Goal: Task Accomplishment & Management: Complete application form

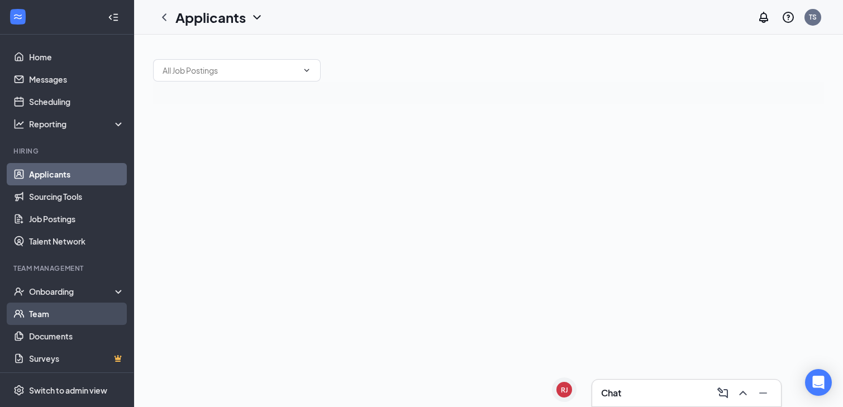
click at [74, 311] on link "Team" at bounding box center [77, 314] width 96 height 22
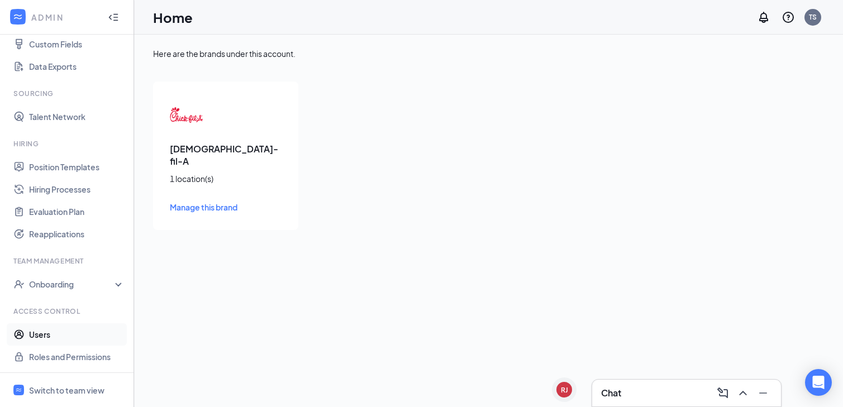
click at [47, 329] on link "Users" at bounding box center [77, 335] width 96 height 22
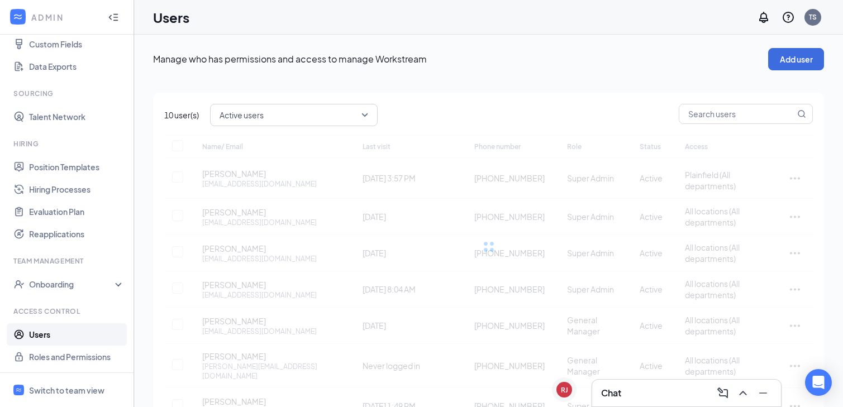
checkbox input "false"
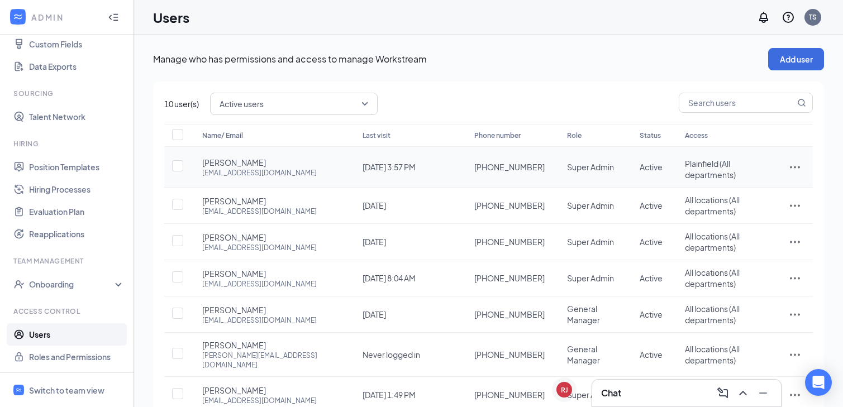
click at [795, 160] on icon "ActionsIcon" at bounding box center [795, 166] width 13 height 13
click at [686, 173] on td "Plainfield (All departments) ... Show all" at bounding box center [725, 167] width 103 height 41
click at [682, 161] on td "Plainfield (All departments) ... Show all" at bounding box center [725, 167] width 103 height 41
click at [790, 164] on icon "ActionsIcon" at bounding box center [795, 166] width 13 height 13
click at [750, 187] on span "Edit user" at bounding box center [740, 189] width 32 height 10
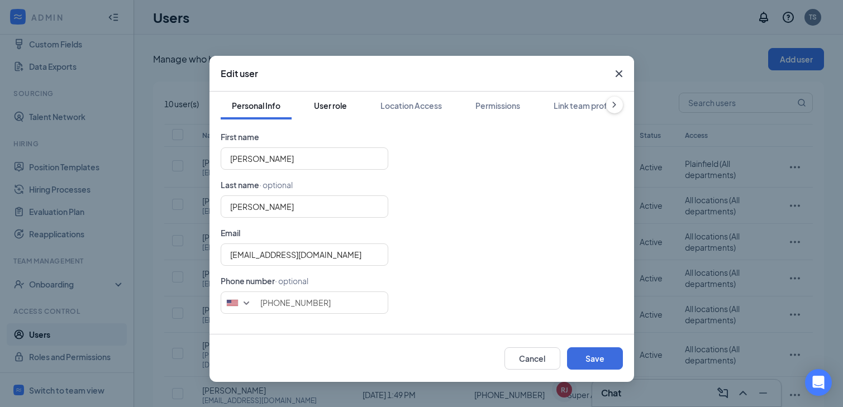
click at [347, 105] on div "User role" at bounding box center [330, 105] width 33 height 11
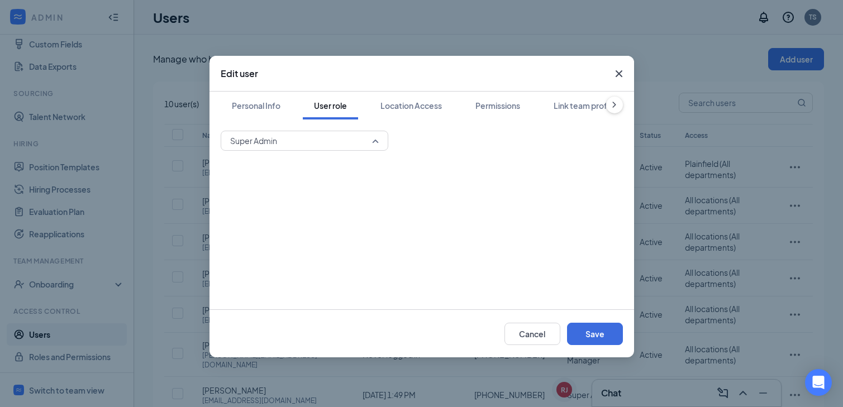
click at [335, 141] on span "Super Admin" at bounding box center [299, 140] width 139 height 17
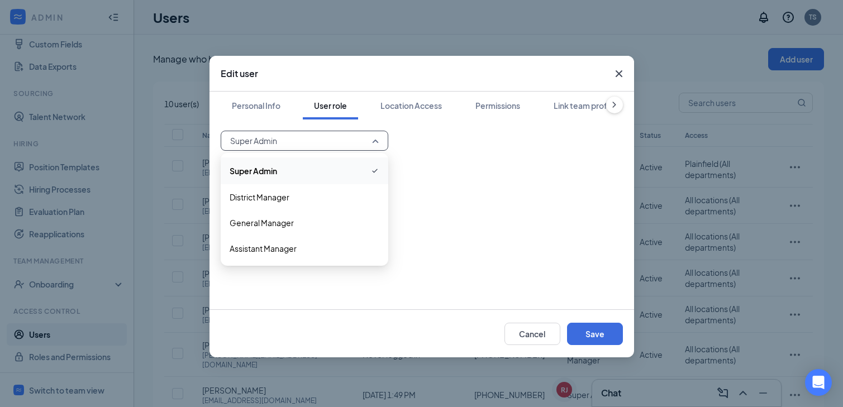
click at [335, 141] on span "Super Admin" at bounding box center [299, 140] width 139 height 17
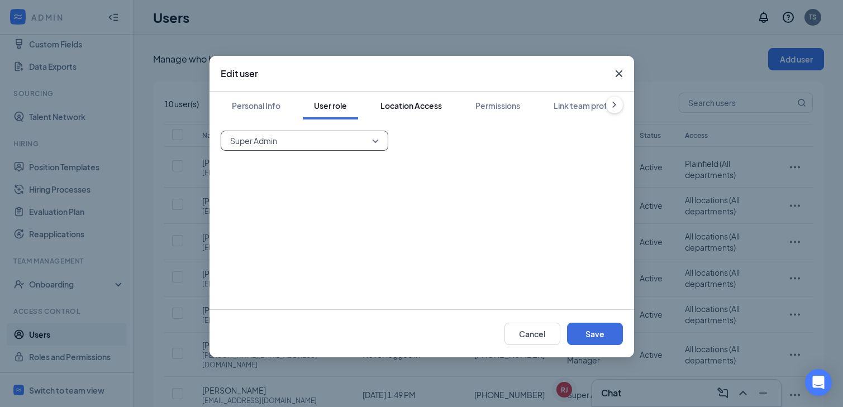
click at [411, 110] on div "Location Access" at bounding box center [411, 105] width 61 height 11
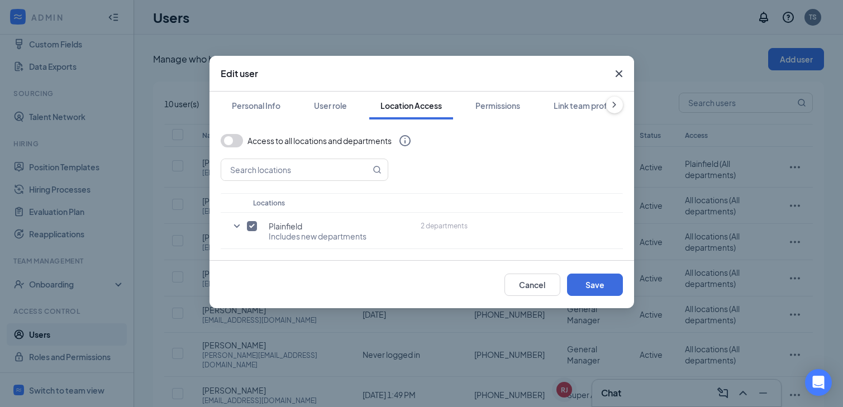
click at [236, 143] on button "button" at bounding box center [232, 140] width 22 height 13
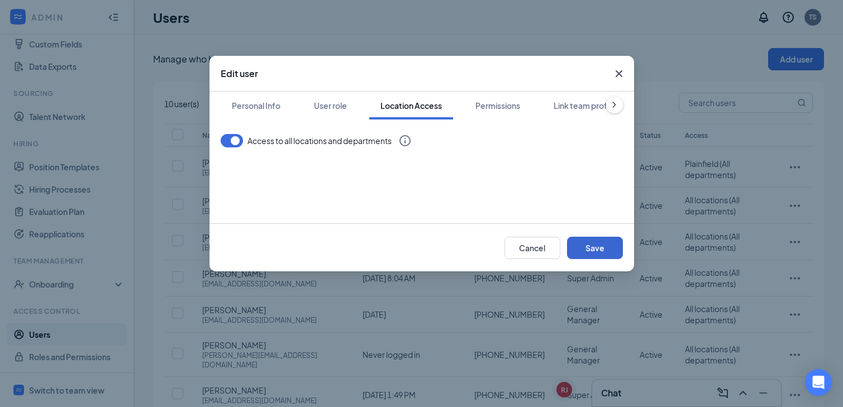
click at [608, 250] on button "Save" at bounding box center [595, 248] width 56 height 22
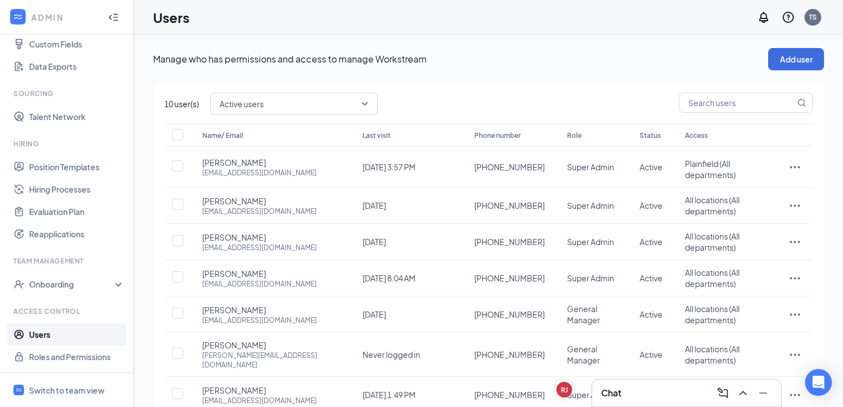
click at [511, 110] on div "Active users" at bounding box center [511, 104] width 603 height 22
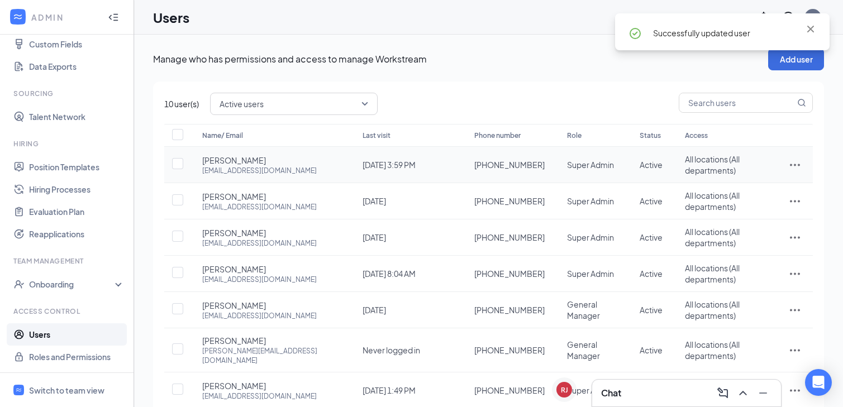
click at [794, 165] on icon "ActionsIcon" at bounding box center [795, 164] width 13 height 13
click at [771, 187] on span "Edit user" at bounding box center [758, 189] width 69 height 12
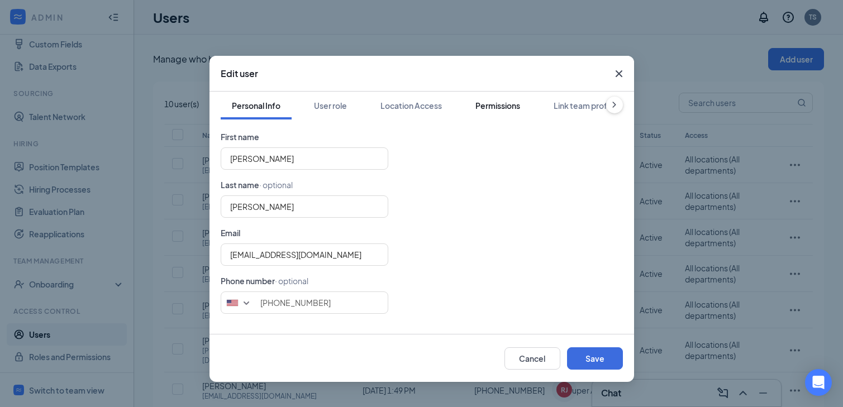
click at [483, 108] on div "Permissions" at bounding box center [498, 105] width 45 height 11
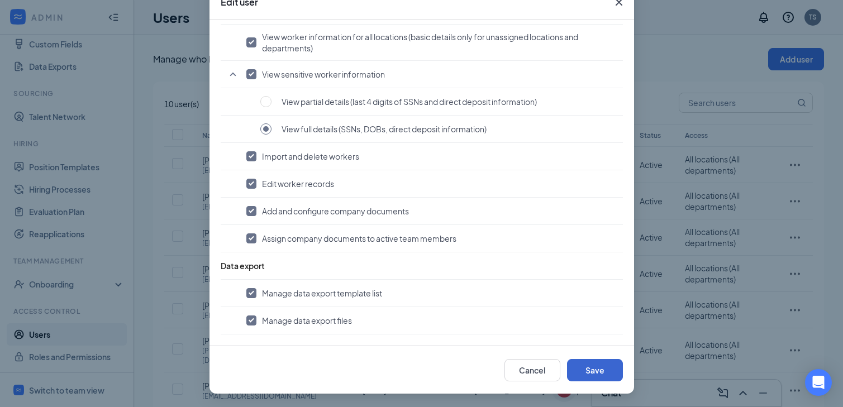
scroll to position [72, 0]
click at [531, 367] on button "Cancel" at bounding box center [533, 370] width 56 height 22
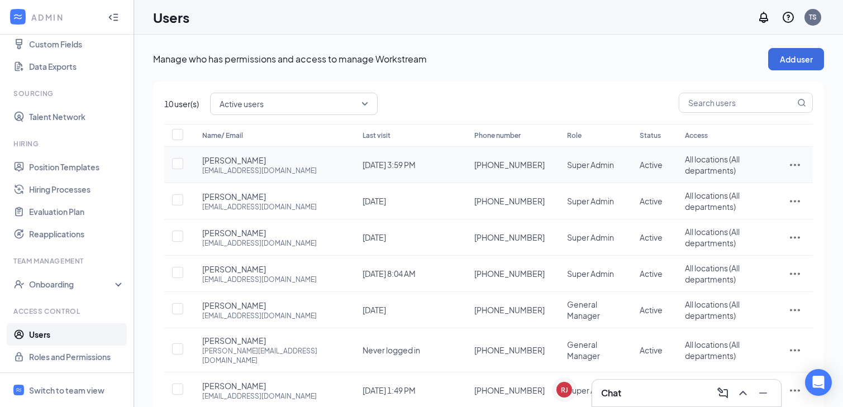
click at [794, 168] on icon "ActionsIcon" at bounding box center [795, 164] width 13 height 13
click at [725, 186] on span "Edit user" at bounding box center [740, 189] width 32 height 10
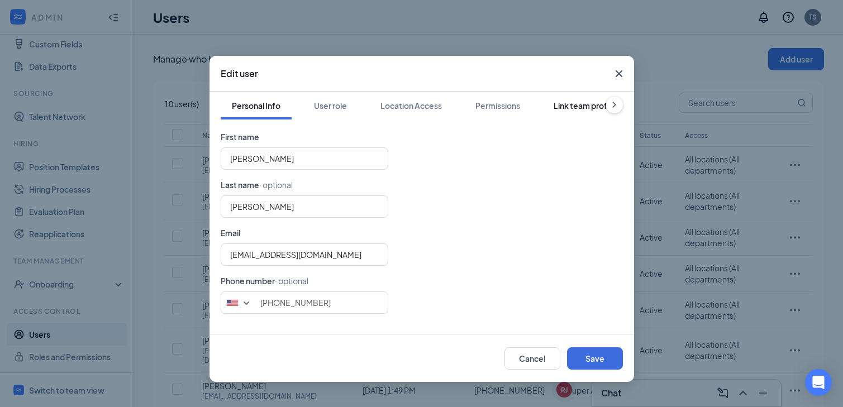
click at [569, 107] on div "Link team profile" at bounding box center [585, 105] width 62 height 11
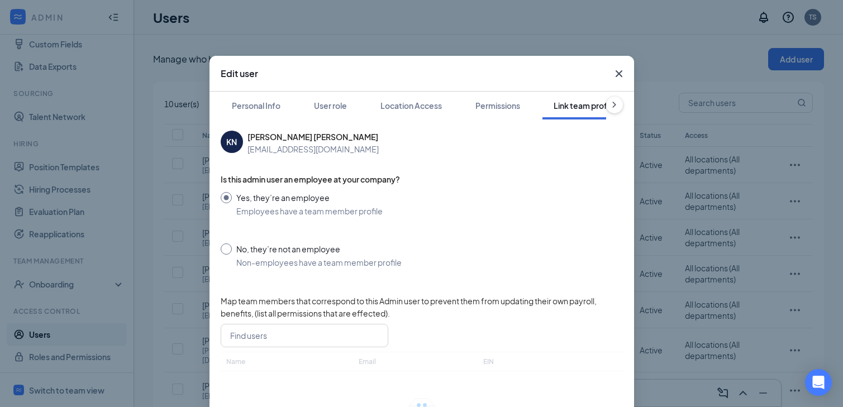
scroll to position [0, 6]
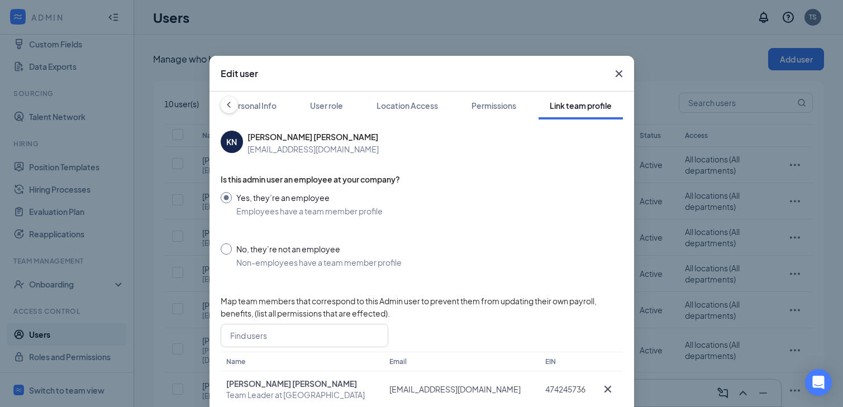
click at [616, 72] on icon "Cross" at bounding box center [619, 73] width 13 height 13
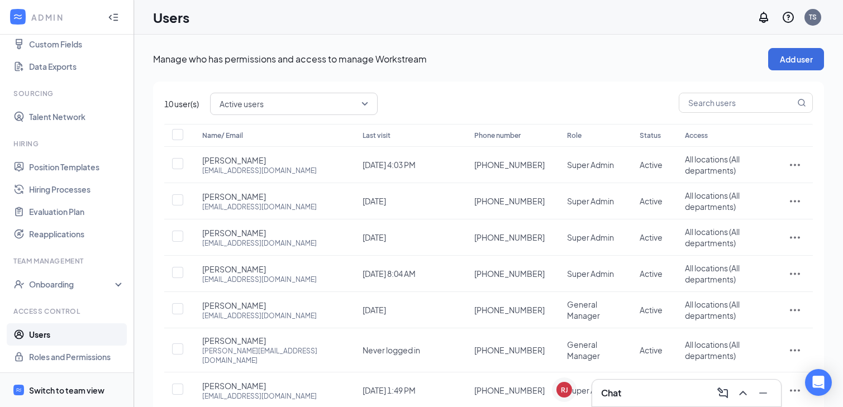
click at [65, 383] on span "Switch to team view" at bounding box center [77, 390] width 96 height 34
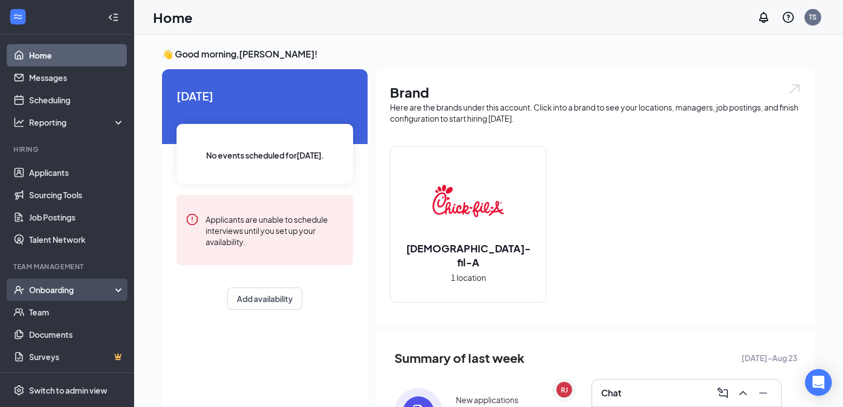
click at [71, 139] on ul "Home Messages Scheduling Reporting Hiring Applicants Sourcing Tools Job Posting…" at bounding box center [67, 203] width 134 height 340
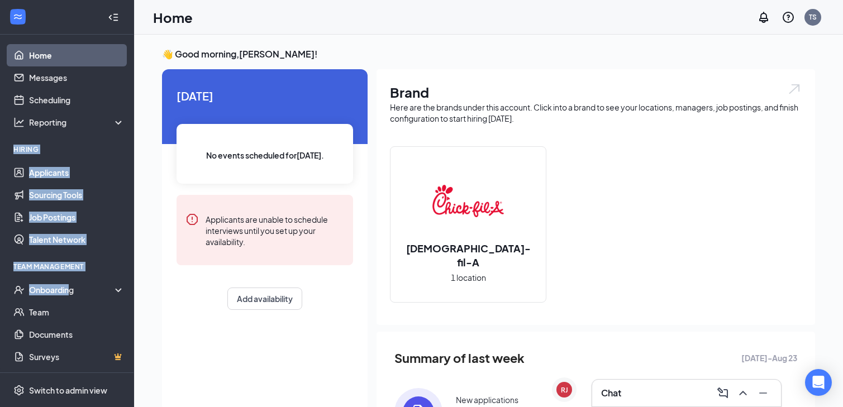
click at [116, 153] on div "Hiring" at bounding box center [67, 150] width 109 height 10
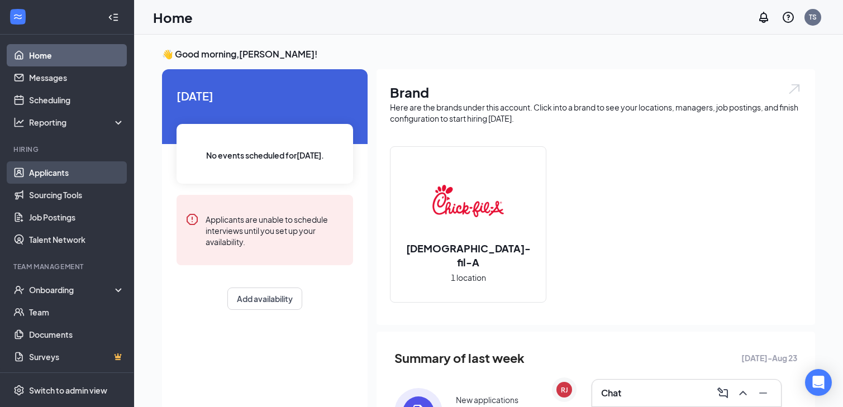
click at [77, 176] on link "Applicants" at bounding box center [77, 173] width 96 height 22
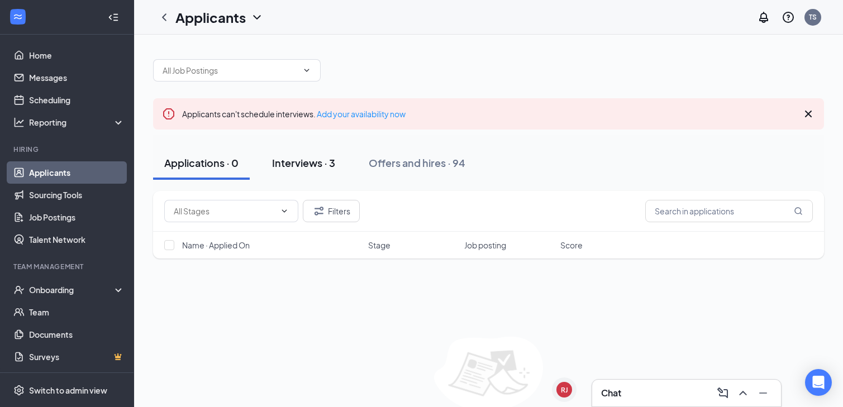
click at [301, 165] on div "Interviews · 3" at bounding box center [303, 163] width 63 height 14
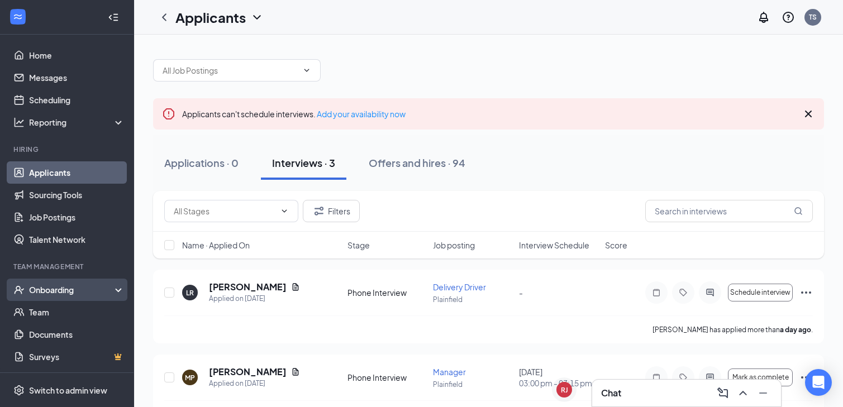
click at [67, 296] on div "Onboarding" at bounding box center [67, 290] width 134 height 22
click at [67, 315] on link "Overview" at bounding box center [77, 312] width 96 height 22
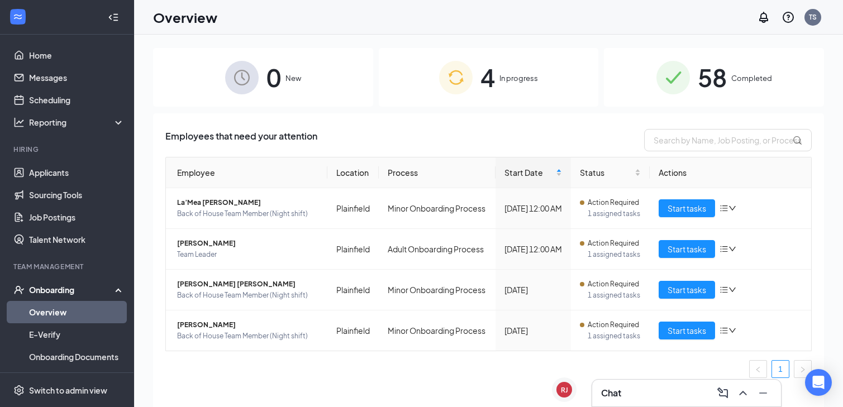
click at [511, 98] on div "4 In progress" at bounding box center [489, 77] width 220 height 59
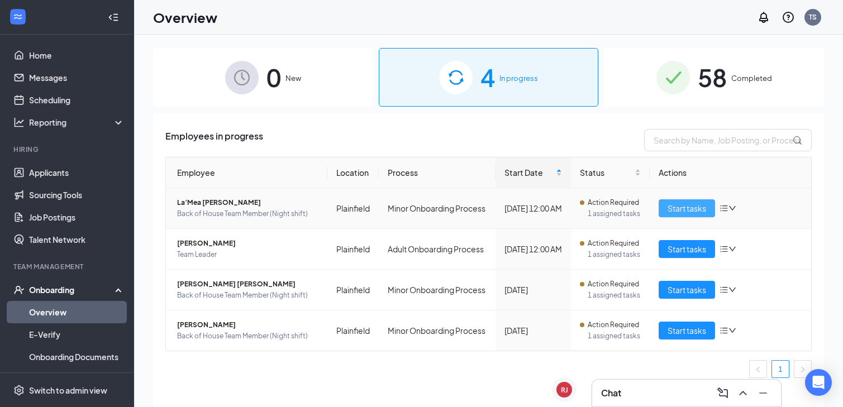
click at [686, 212] on span "Start tasks" at bounding box center [687, 208] width 39 height 12
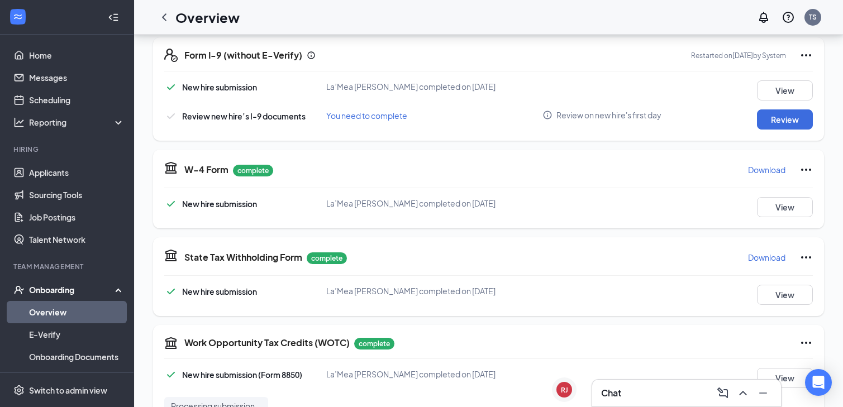
scroll to position [257, 0]
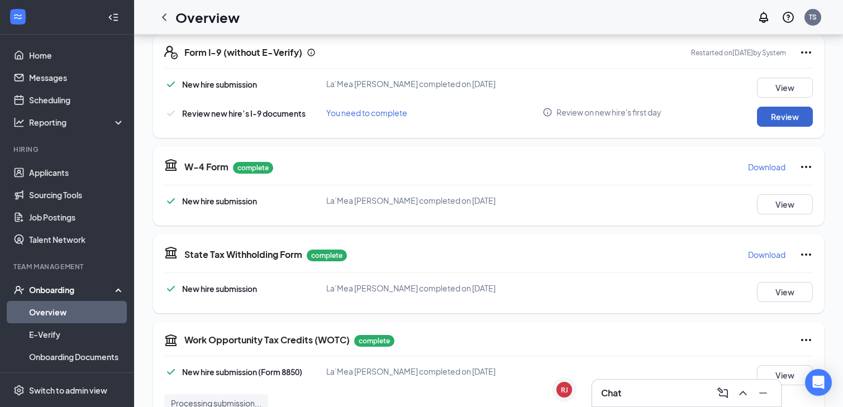
click at [779, 118] on button "Review" at bounding box center [785, 117] width 56 height 20
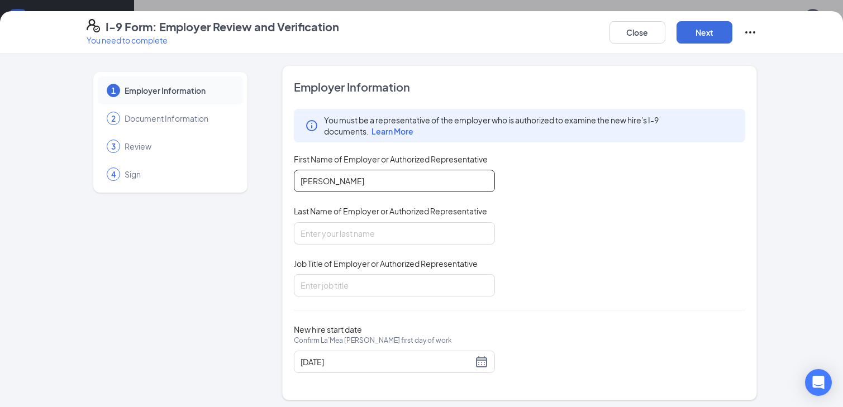
type input "[PERSON_NAME]"
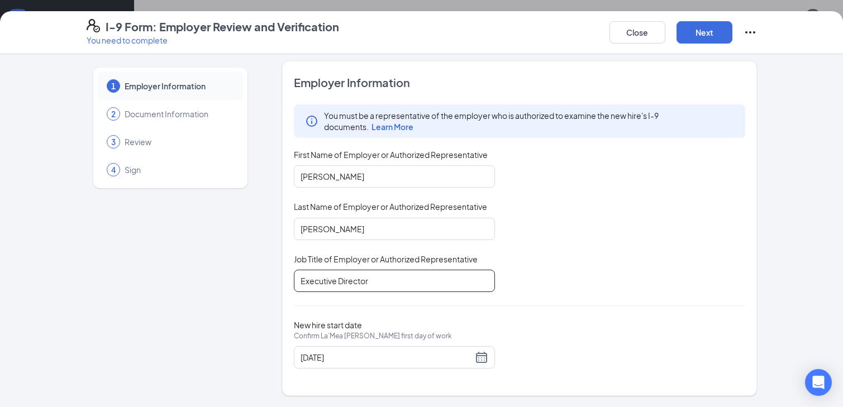
scroll to position [4, 0]
type input "Executive Director"
click at [719, 36] on button "Next" at bounding box center [705, 32] width 56 height 22
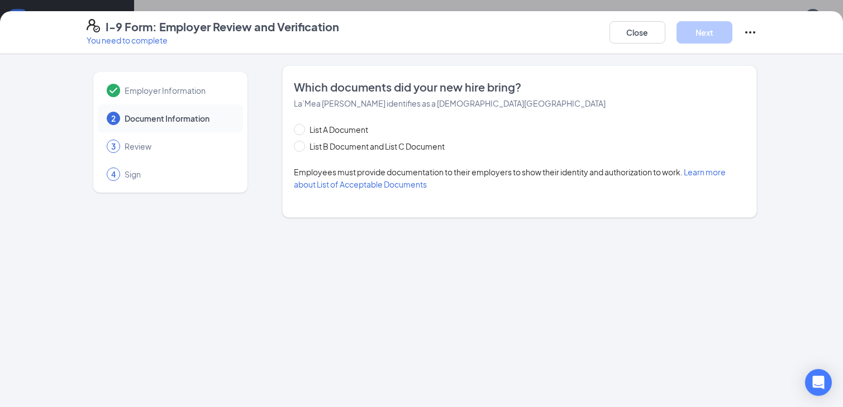
scroll to position [0, 0]
click at [353, 145] on span "List B Document and List C Document" at bounding box center [377, 146] width 144 height 12
click at [302, 145] on input "List B Document and List C Document" at bounding box center [298, 145] width 8 height 8
radio input "true"
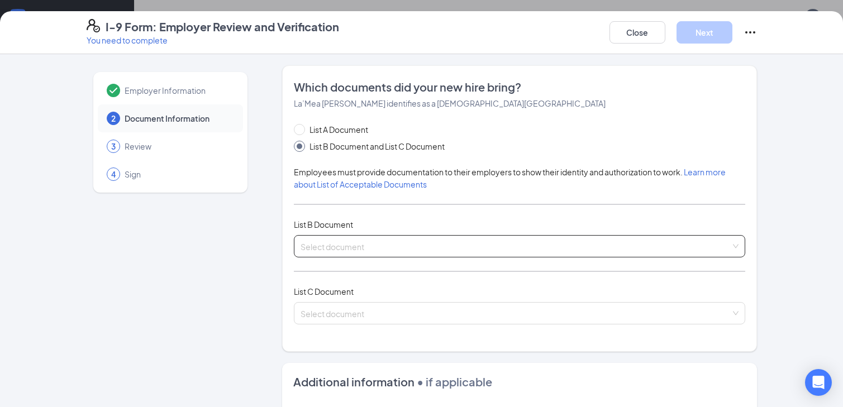
click at [323, 249] on input "search" at bounding box center [516, 244] width 430 height 17
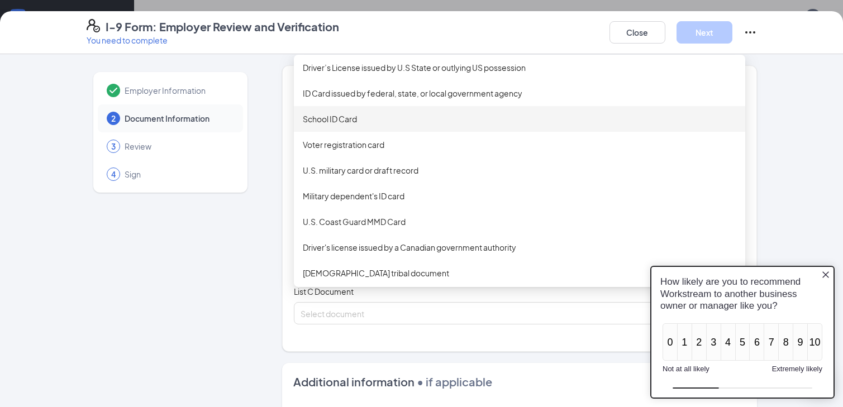
click at [363, 115] on div "School ID Card" at bounding box center [520, 119] width 434 height 12
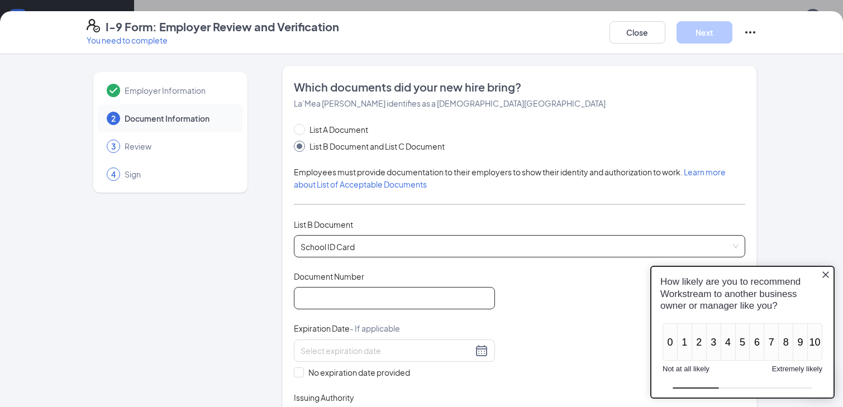
click at [358, 301] on input "Document Number" at bounding box center [394, 298] width 201 height 22
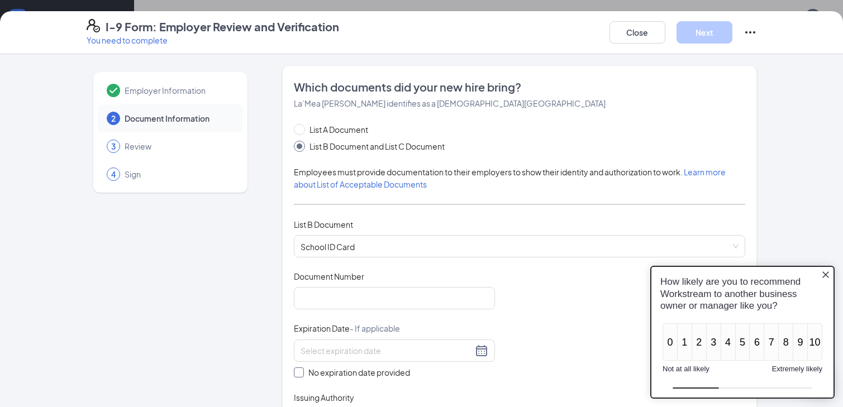
click at [340, 367] on span "No expiration date provided" at bounding box center [359, 373] width 111 height 12
click at [302, 368] on input "No expiration date provided" at bounding box center [298, 372] width 8 height 8
checkbox input "true"
click at [350, 286] on div "Document Number" at bounding box center [394, 279] width 201 height 16
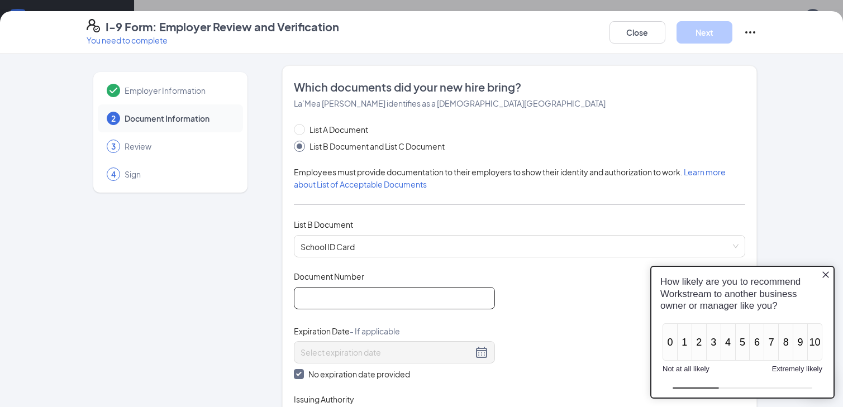
click at [350, 296] on input "Document Number" at bounding box center [394, 298] width 201 height 22
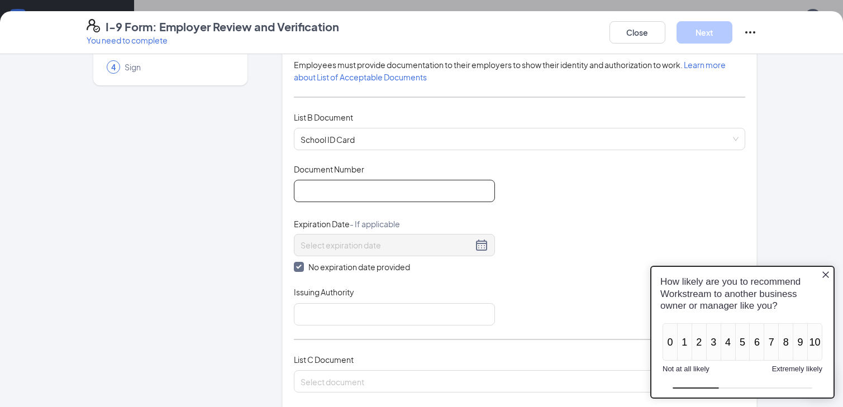
scroll to position [124, 0]
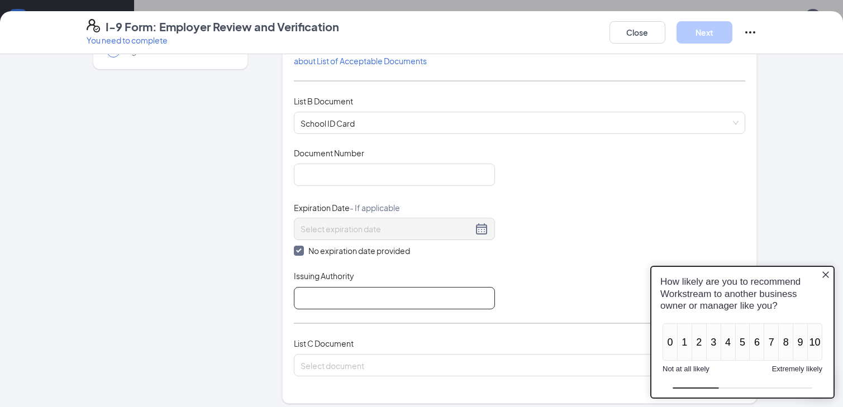
click at [355, 301] on input "Issuing Authority" at bounding box center [394, 298] width 201 height 22
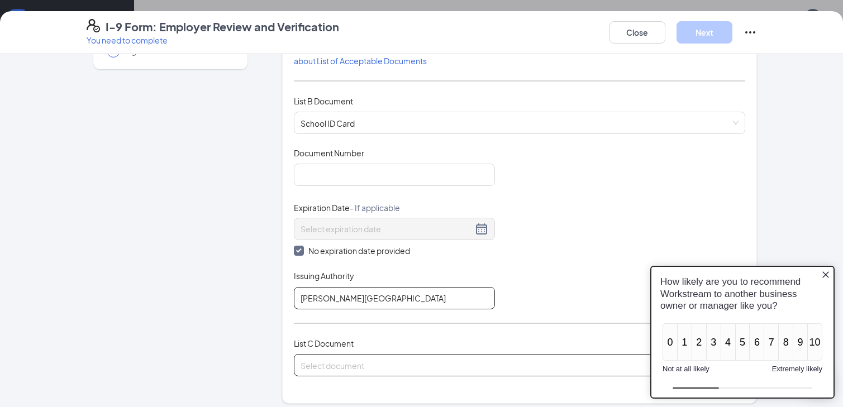
type input "[PERSON_NAME][GEOGRAPHIC_DATA]"
click at [331, 366] on input "search" at bounding box center [516, 363] width 430 height 17
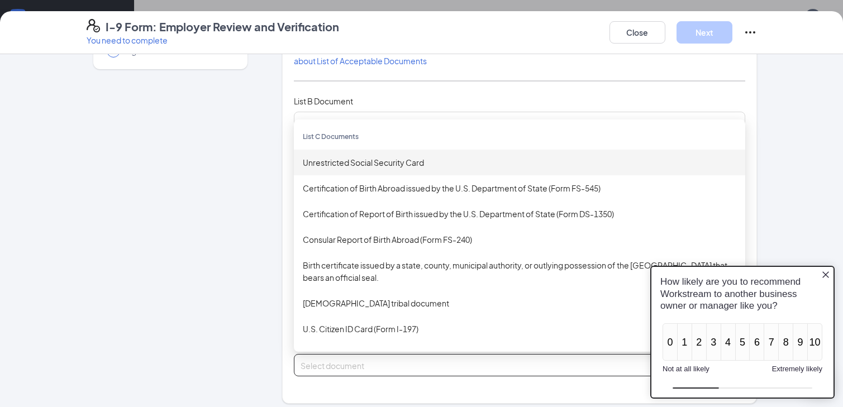
click at [459, 163] on div "Unrestricted Social Security Card" at bounding box center [520, 162] width 434 height 12
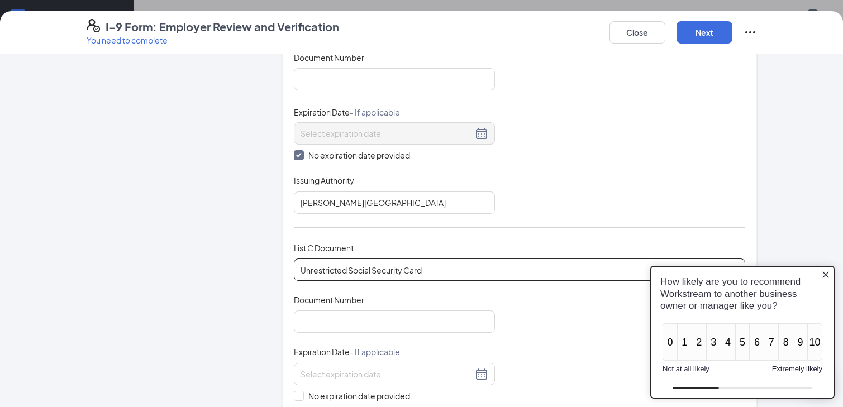
scroll to position [236, 0]
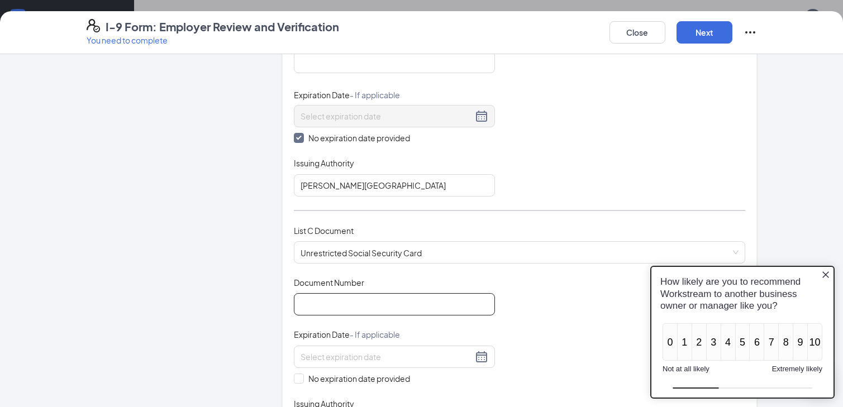
click at [380, 313] on input "Document Number" at bounding box center [394, 304] width 201 height 22
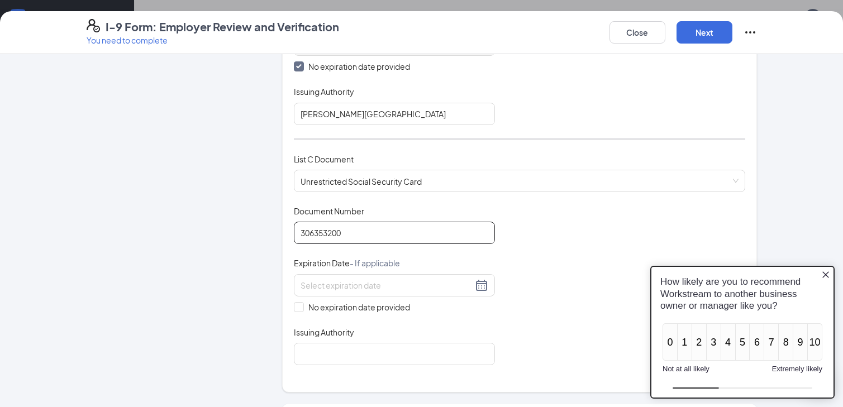
scroll to position [315, 0]
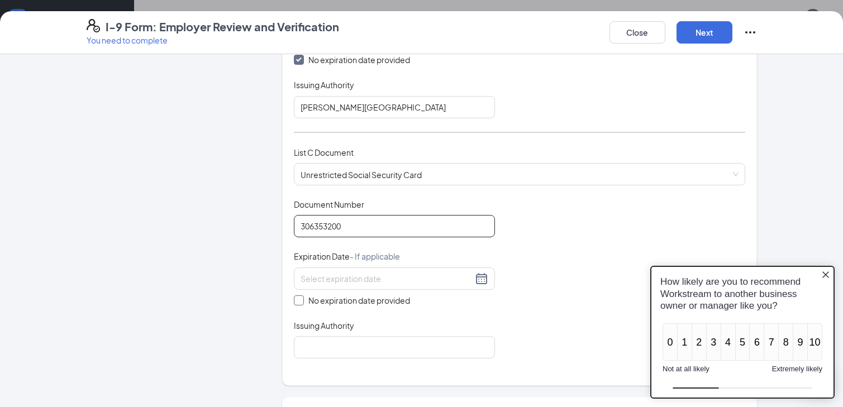
type input "306353200"
click at [300, 301] on span at bounding box center [299, 301] width 10 height 10
click at [300, 301] on input "No expiration date provided" at bounding box center [298, 300] width 8 height 8
checkbox input "true"
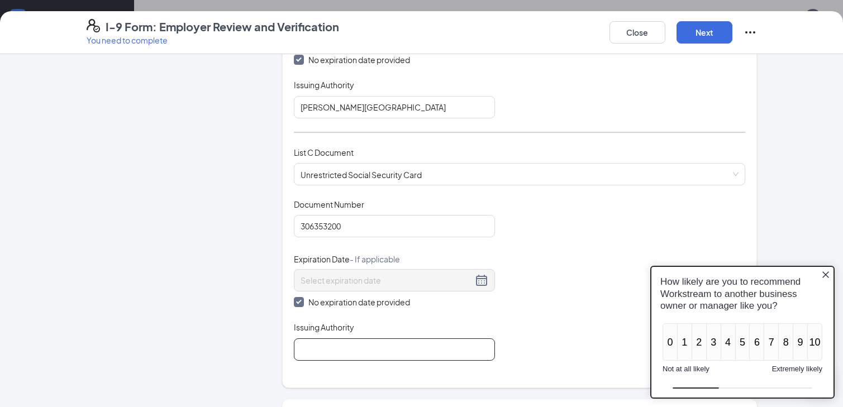
click at [317, 339] on input "Issuing Authority" at bounding box center [394, 350] width 201 height 22
type input "[GEOGRAPHIC_DATA]"
click at [538, 290] on div "Document Title Unrestricted Social Security Card Document Number 306353200 Expi…" at bounding box center [520, 280] width 452 height 162
click at [705, 31] on button "Next" at bounding box center [705, 32] width 56 height 22
click at [829, 278] on icon "Close button" at bounding box center [826, 275] width 9 height 9
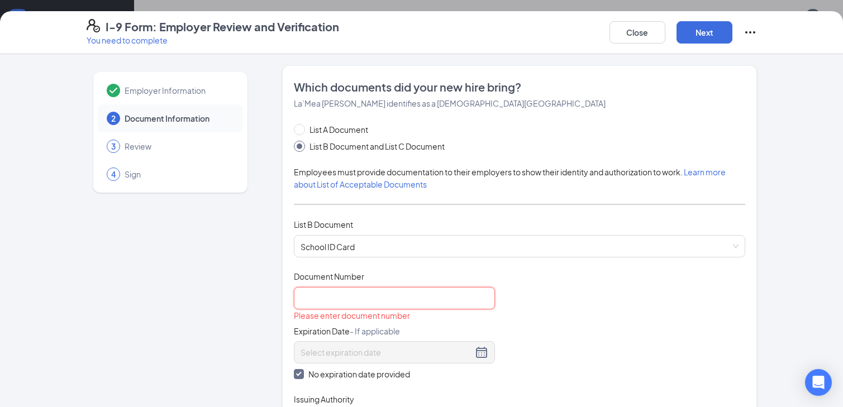
scroll to position [0, 0]
click at [420, 307] on input "Document Number" at bounding box center [394, 298] width 201 height 22
type input "991051493"
click at [717, 13] on div "I-9 Form: Employer Review and Verification You need to complete Close Next" at bounding box center [421, 32] width 843 height 43
click at [713, 31] on button "Next" at bounding box center [705, 32] width 56 height 22
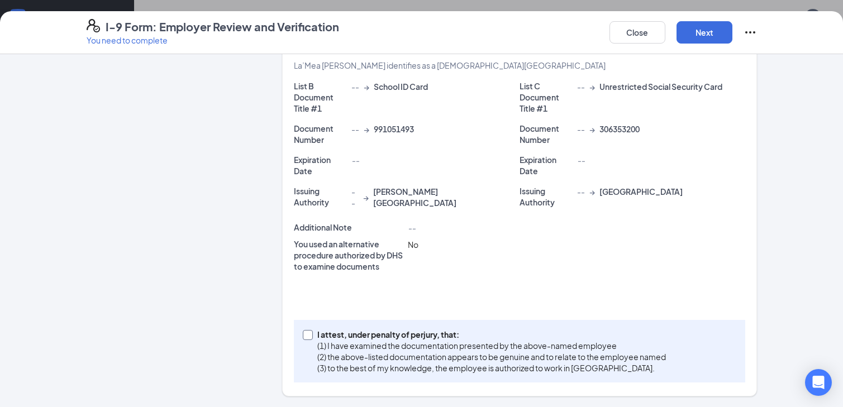
scroll to position [225, 0]
click at [399, 335] on p "I attest, under penalty of perjury, that:" at bounding box center [491, 335] width 349 height 11
click at [311, 335] on input "I attest, under penalty of [PERSON_NAME], that: (1) I have examined the documen…" at bounding box center [307, 335] width 8 height 8
checkbox input "true"
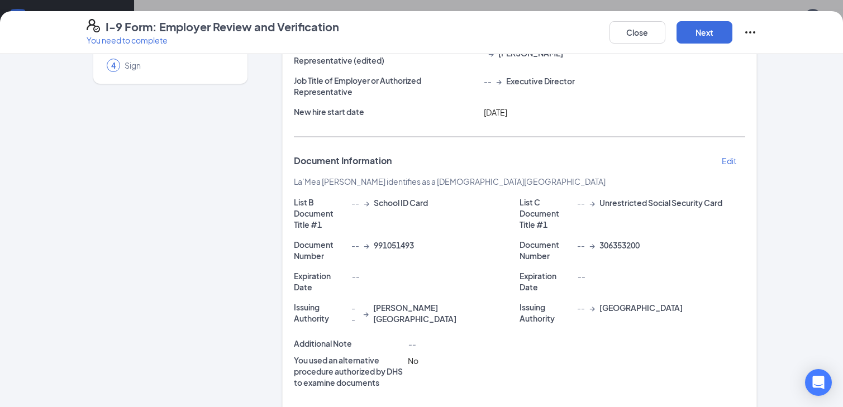
scroll to position [108, 0]
click at [695, 46] on div "I-9 Form: Employer Review and Verification You need to complete Close Next" at bounding box center [421, 32] width 843 height 43
click at [694, 38] on button "Next" at bounding box center [705, 32] width 56 height 22
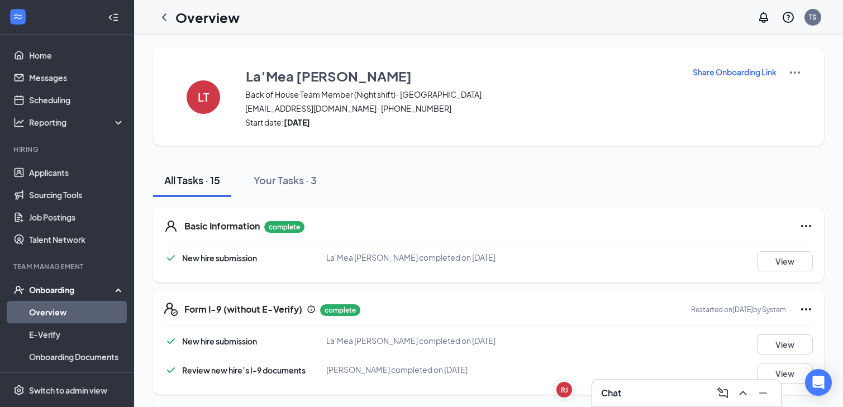
scroll to position [0, 0]
click at [168, 11] on icon "ChevronLeft" at bounding box center [164, 17] width 13 height 13
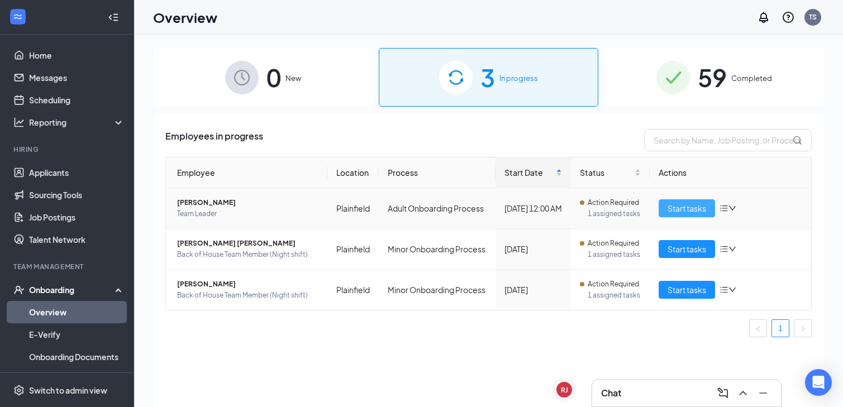
click at [682, 208] on span "Start tasks" at bounding box center [687, 208] width 39 height 12
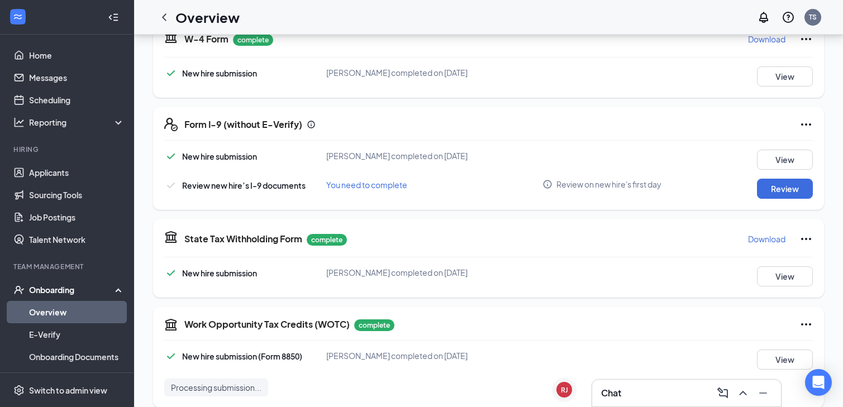
scroll to position [260, 0]
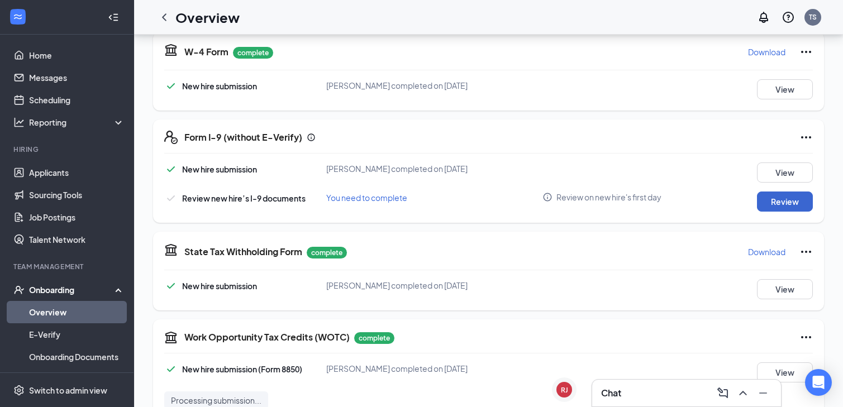
click at [799, 205] on button "Review" at bounding box center [785, 202] width 56 height 20
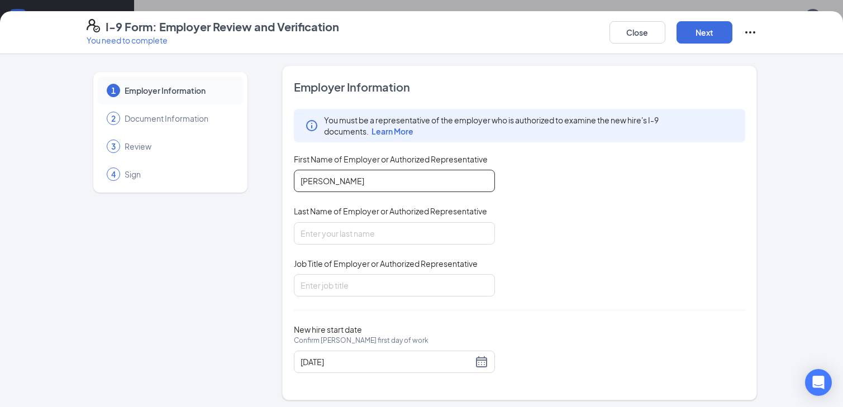
type input "[PERSON_NAME]"
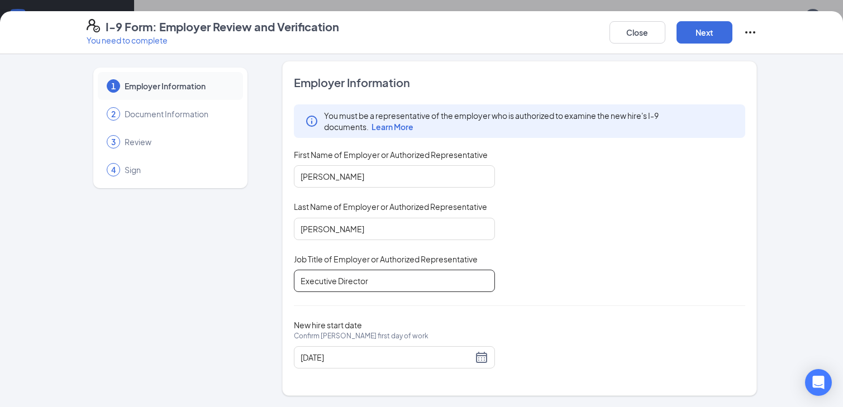
scroll to position [4, 0]
type input "Executive Director"
click at [714, 33] on button "Next" at bounding box center [705, 32] width 56 height 22
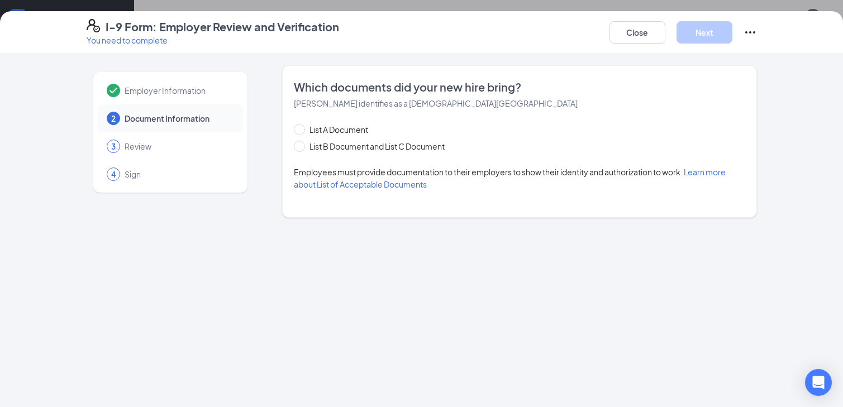
scroll to position [0, 0]
click at [402, 143] on span "List B Document and List C Document" at bounding box center [377, 146] width 144 height 12
click at [302, 143] on input "List B Document and List C Document" at bounding box center [298, 145] width 8 height 8
radio input "true"
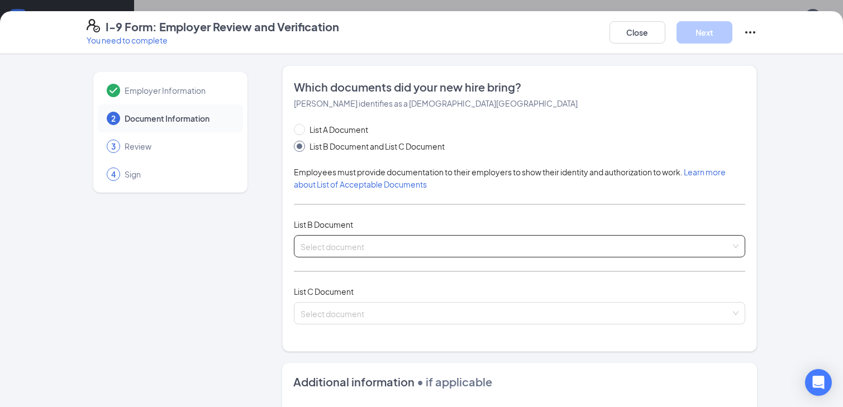
click at [377, 248] on input "search" at bounding box center [516, 244] width 430 height 17
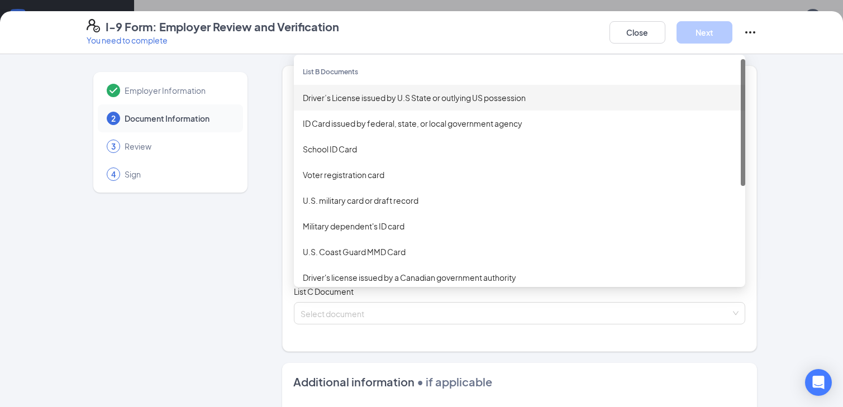
click at [385, 102] on div "Driver’s License issued by U.S State or outlying US possession" at bounding box center [520, 98] width 434 height 12
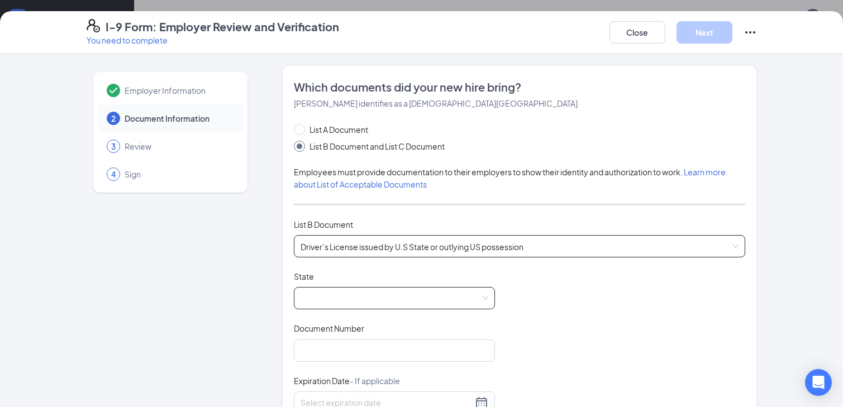
click at [373, 301] on span at bounding box center [395, 298] width 188 height 21
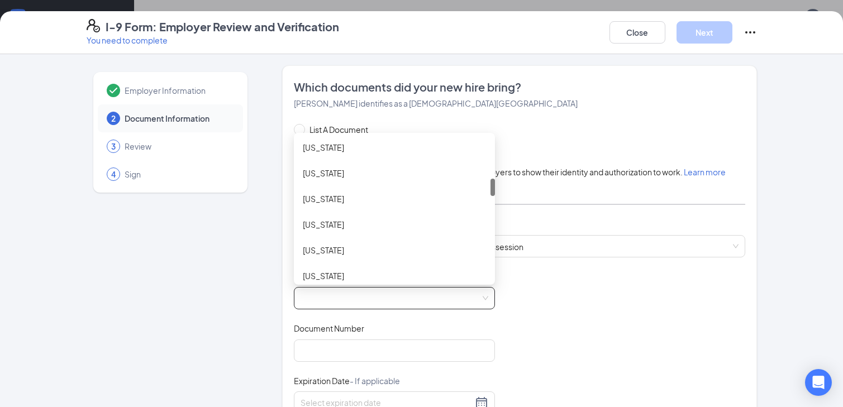
scroll to position [348, 0]
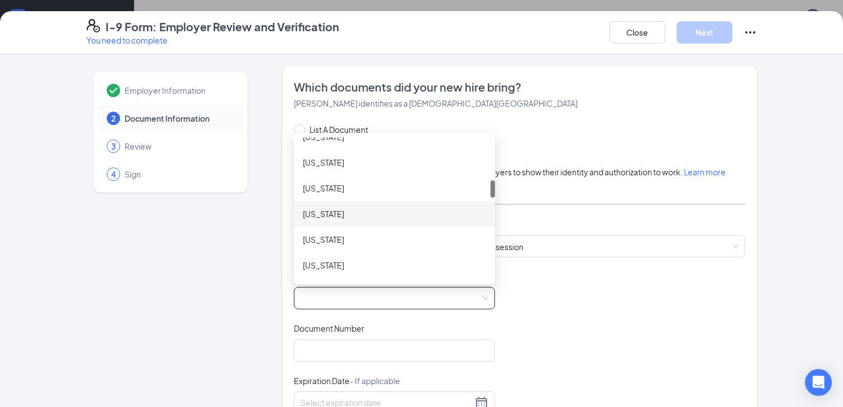
click at [357, 210] on div "[US_STATE]" at bounding box center [394, 214] width 183 height 12
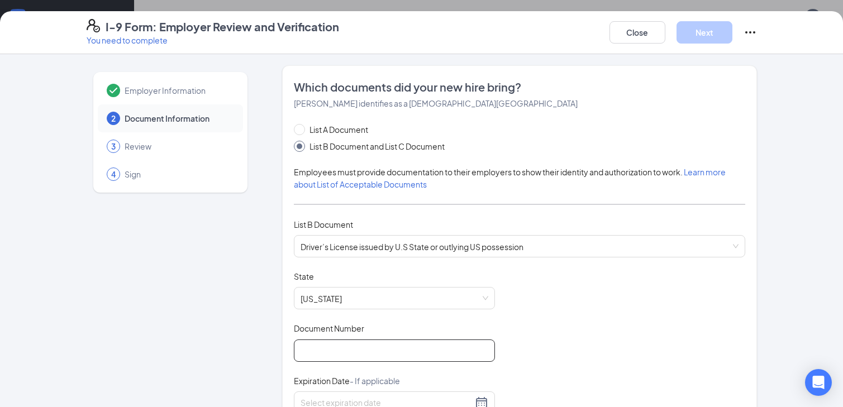
click at [350, 342] on input "Document Number" at bounding box center [394, 351] width 201 height 22
type input "3898881559"
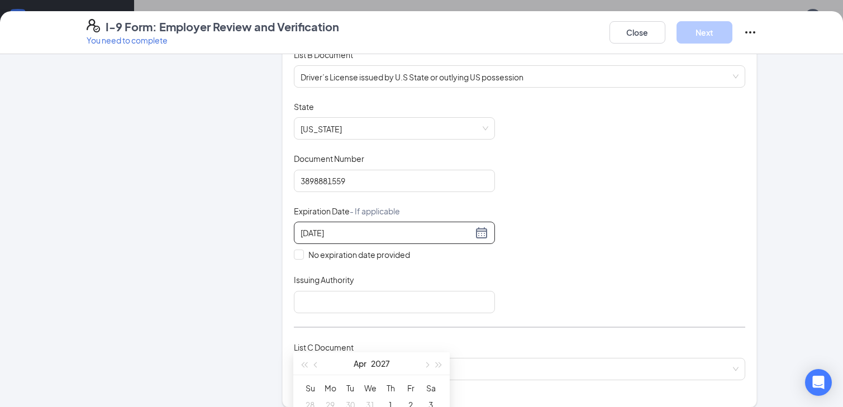
scroll to position [208, 0]
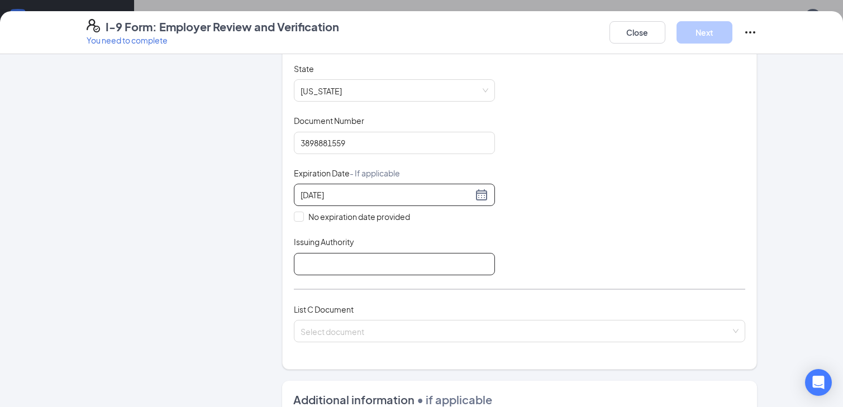
type input "[DATE]"
click at [435, 266] on input "Issuing Authority" at bounding box center [394, 264] width 201 height 22
type input "[US_STATE]"
click at [421, 316] on div "List C Document Select document" at bounding box center [520, 329] width 452 height 53
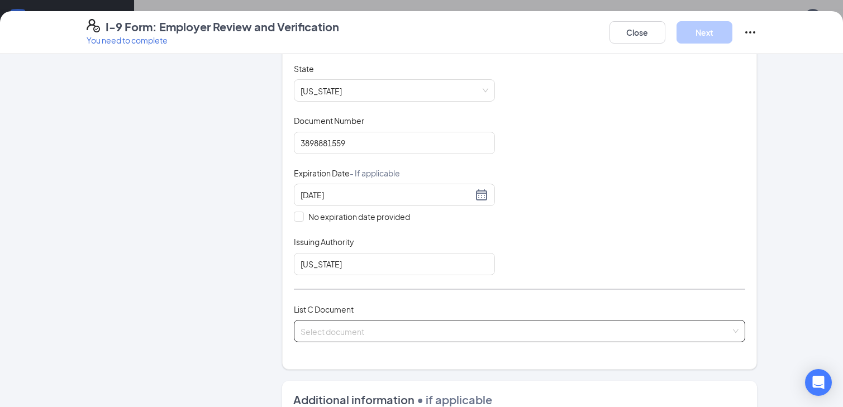
click at [419, 332] on input "search" at bounding box center [516, 329] width 430 height 17
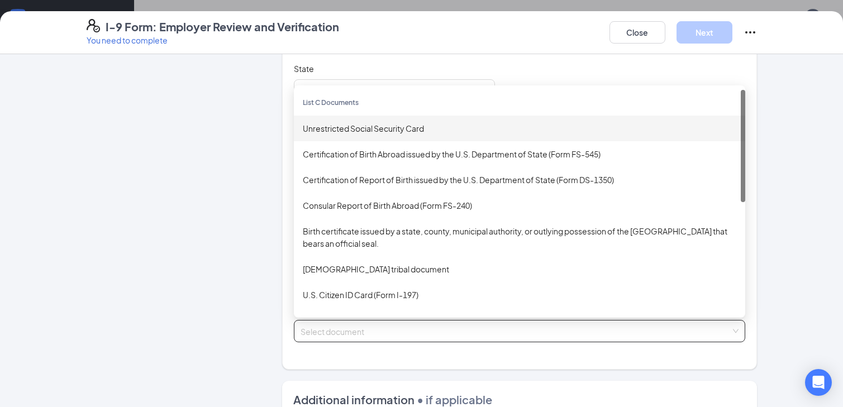
click at [427, 127] on div "Unrestricted Social Security Card" at bounding box center [520, 128] width 434 height 12
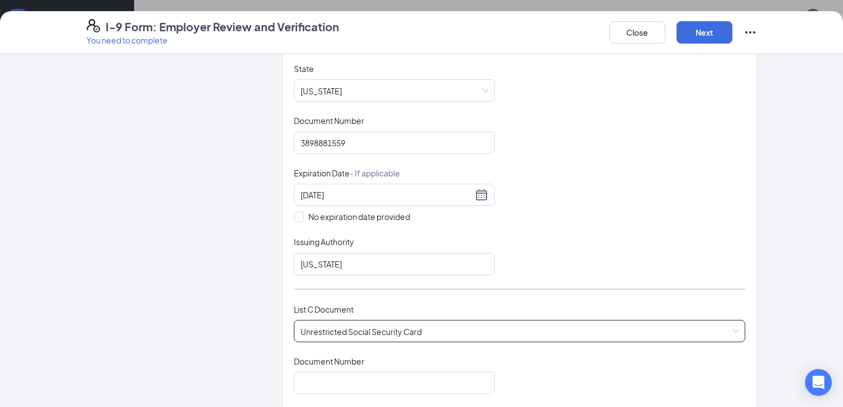
click at [399, 356] on div "Document Number" at bounding box center [394, 364] width 201 height 16
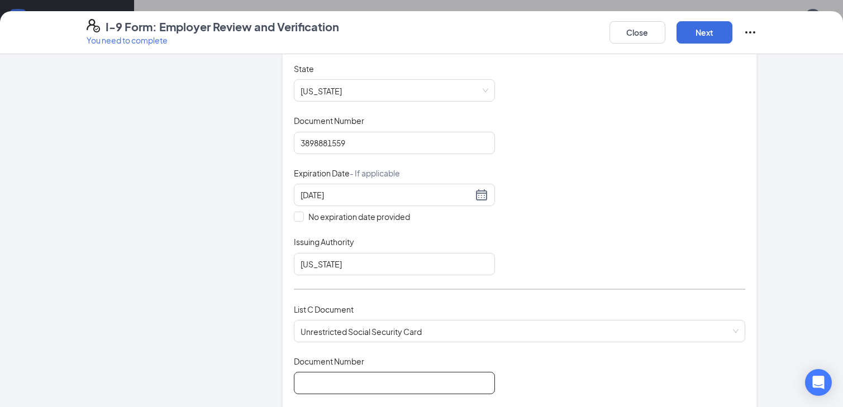
click at [398, 374] on input "Document Number" at bounding box center [394, 383] width 201 height 22
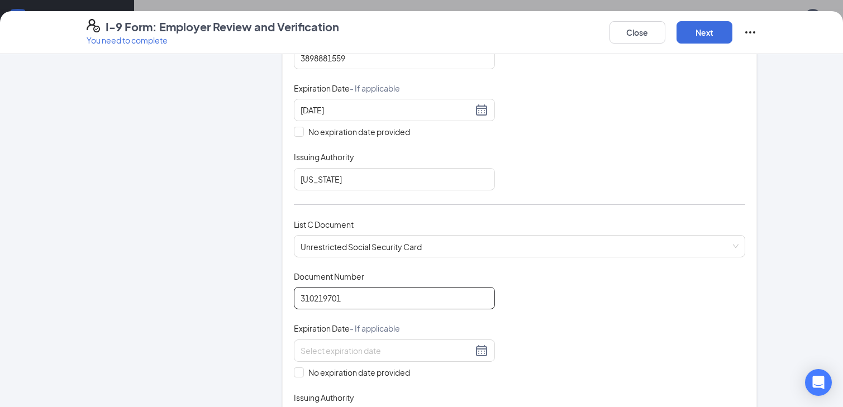
scroll to position [311, 0]
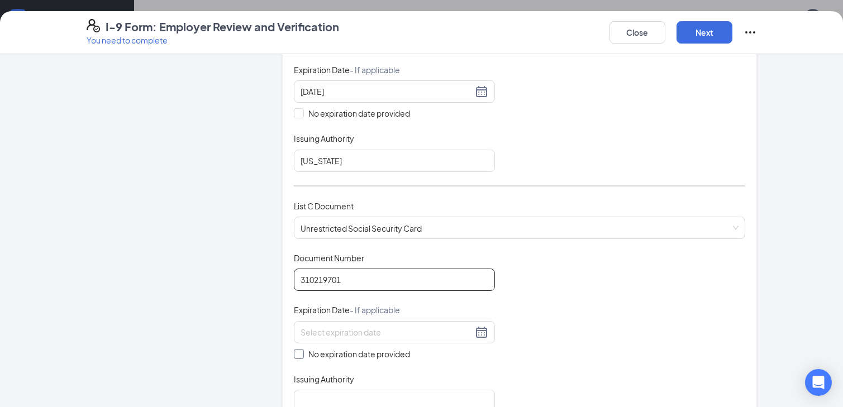
type input "310219701"
click at [354, 357] on div "Document Title Unrestricted Social Security Card Document Number 310219701 Expi…" at bounding box center [520, 333] width 452 height 160
click at [354, 352] on span "No expiration date provided" at bounding box center [359, 354] width 111 height 12
click at [302, 352] on input "No expiration date provided" at bounding box center [298, 353] width 8 height 8
checkbox input "true"
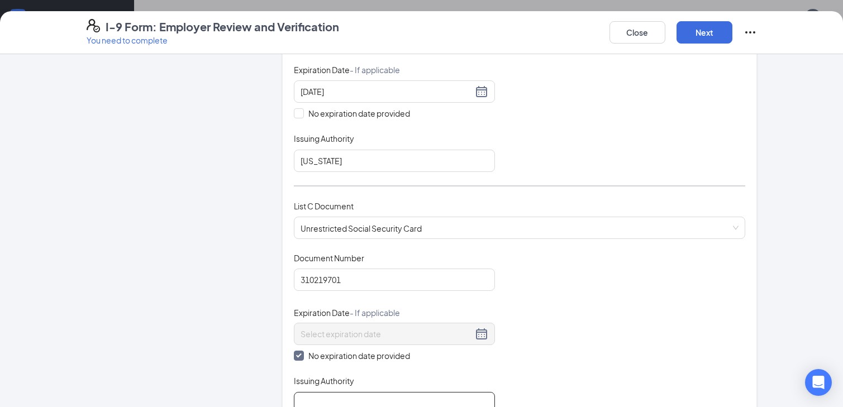
click at [355, 397] on input "Issuing Authority" at bounding box center [394, 403] width 201 height 22
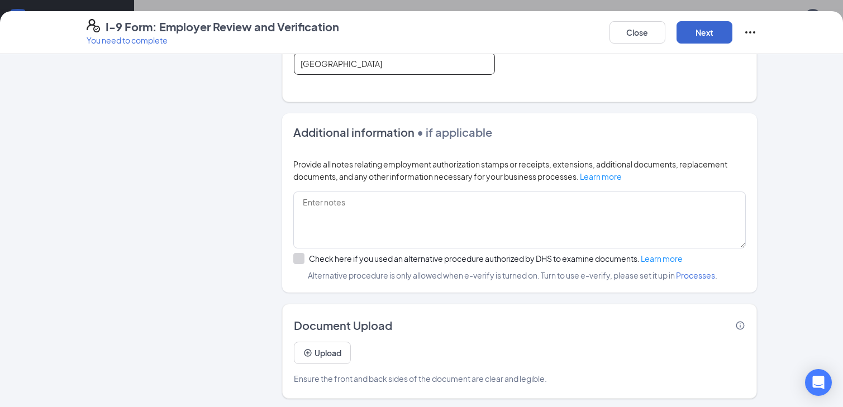
type input "[GEOGRAPHIC_DATA]"
click at [710, 25] on button "Next" at bounding box center [705, 32] width 56 height 22
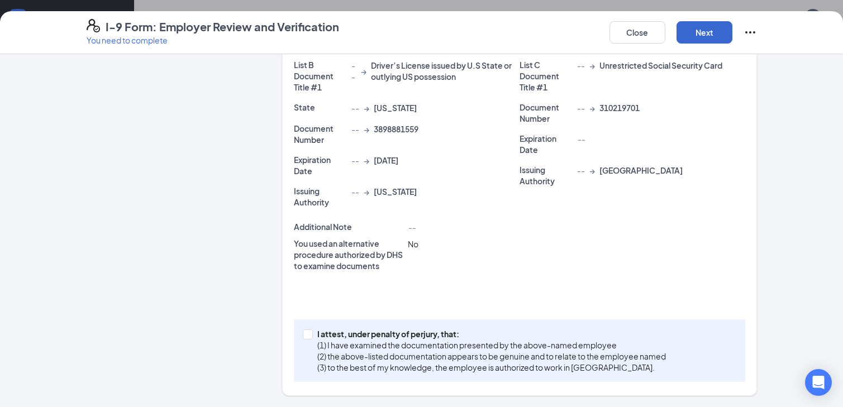
scroll to position [246, 0]
click at [345, 338] on p "I attest, under penalty of perjury, that:" at bounding box center [491, 334] width 349 height 11
click at [311, 338] on input "I attest, under penalty of [PERSON_NAME], that: (1) I have examined the documen…" at bounding box center [307, 334] width 8 height 8
checkbox input "true"
click at [713, 26] on button "Next" at bounding box center [705, 32] width 56 height 22
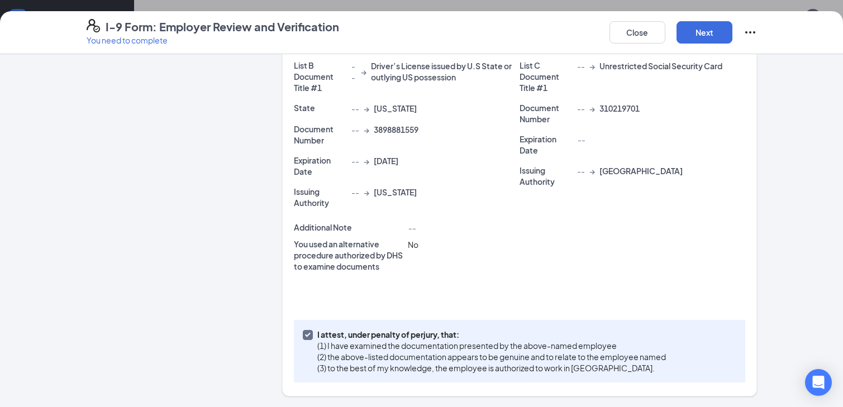
scroll to position [0, 0]
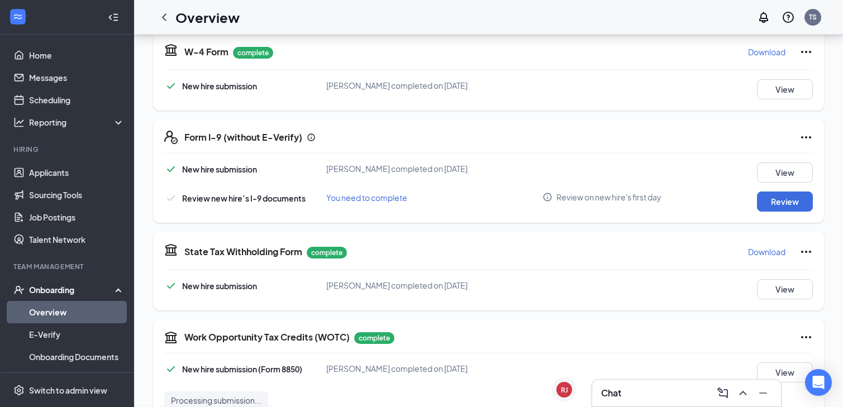
click at [442, 163] on div "I-9 Form: Employer Review and Verification You need to complete Close Employer …" at bounding box center [421, 203] width 843 height 407
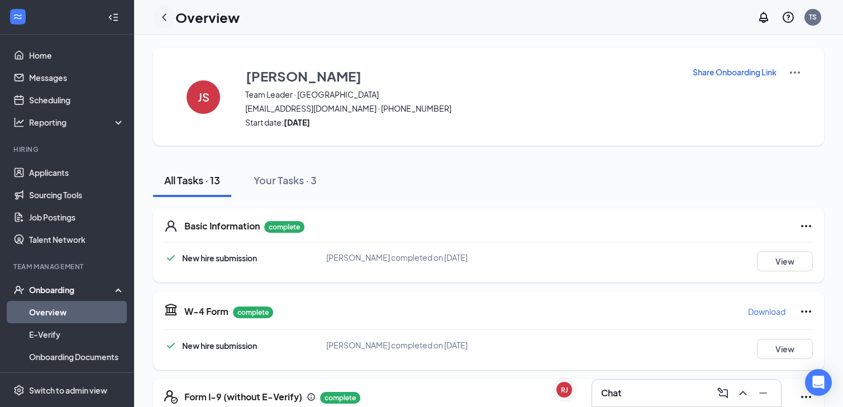
click at [169, 20] on icon "ChevronLeft" at bounding box center [164, 17] width 13 height 13
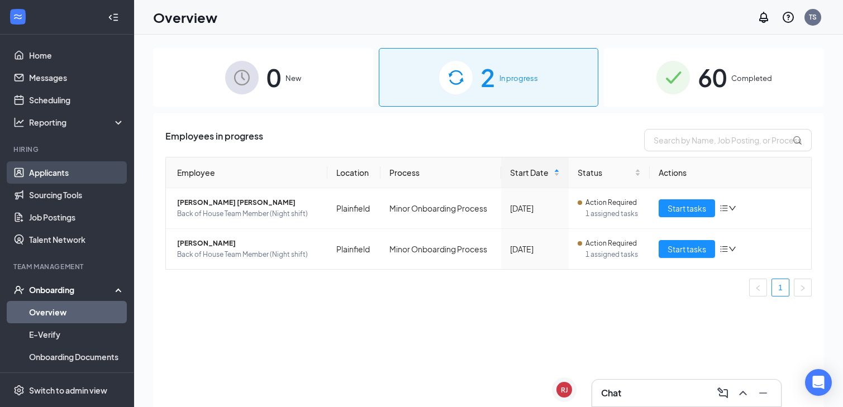
click at [62, 167] on link "Applicants" at bounding box center [77, 173] width 96 height 22
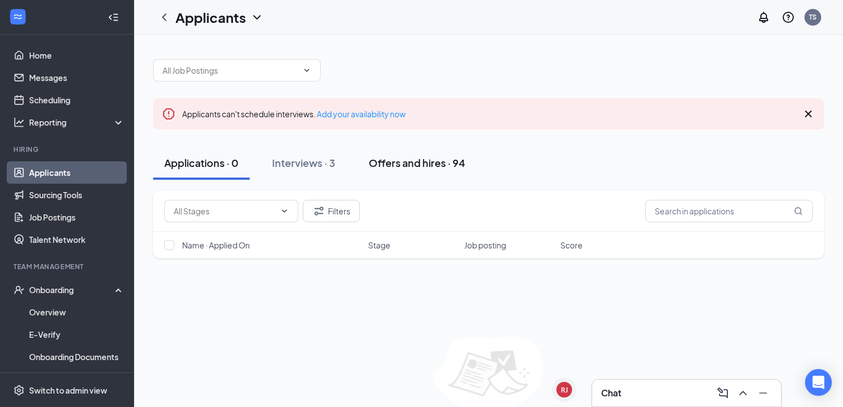
click at [416, 164] on div "Offers and hires · 94" at bounding box center [417, 163] width 97 height 14
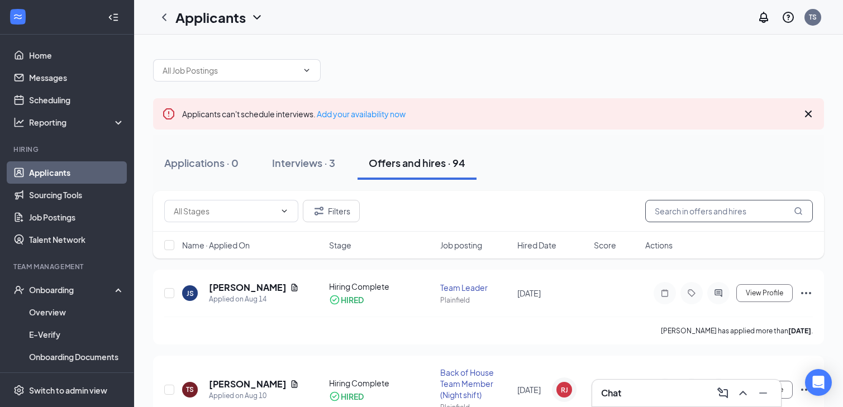
click at [622, 195] on div "Filters" at bounding box center [488, 211] width 671 height 41
click at [671, 202] on input "text" at bounding box center [730, 211] width 168 height 22
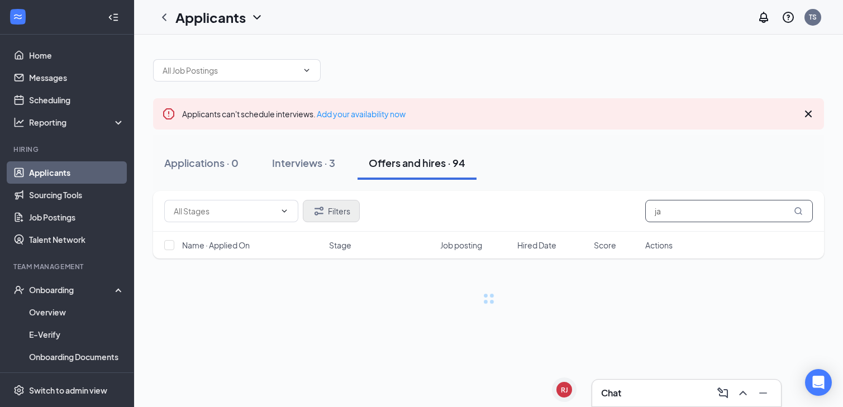
type input "j"
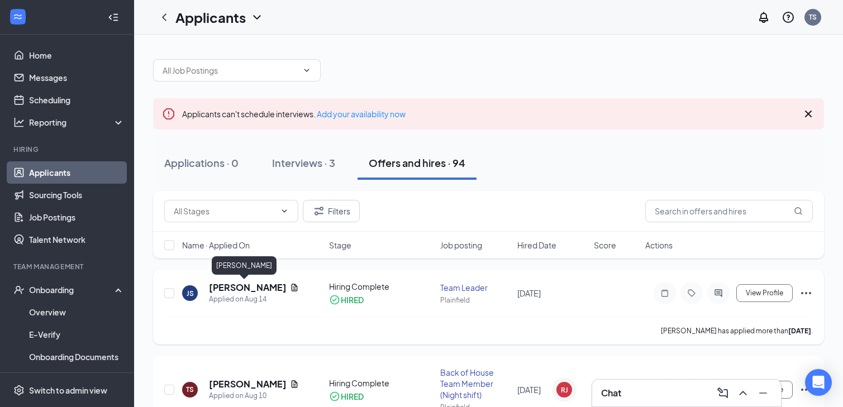
click at [236, 290] on h5 "[PERSON_NAME]" at bounding box center [247, 288] width 77 height 12
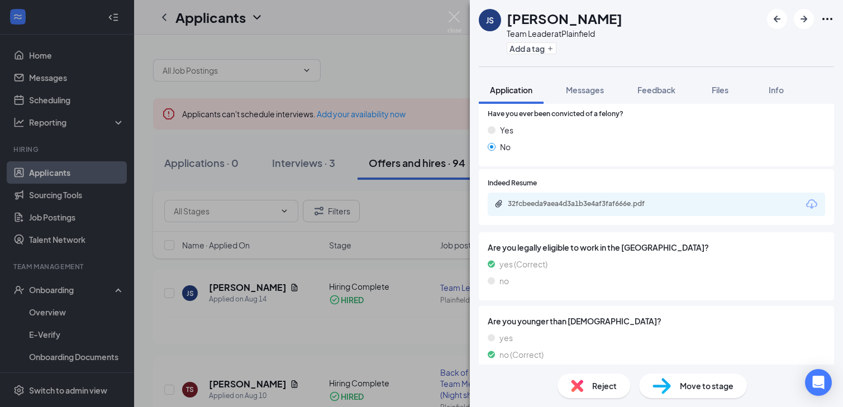
scroll to position [694, 0]
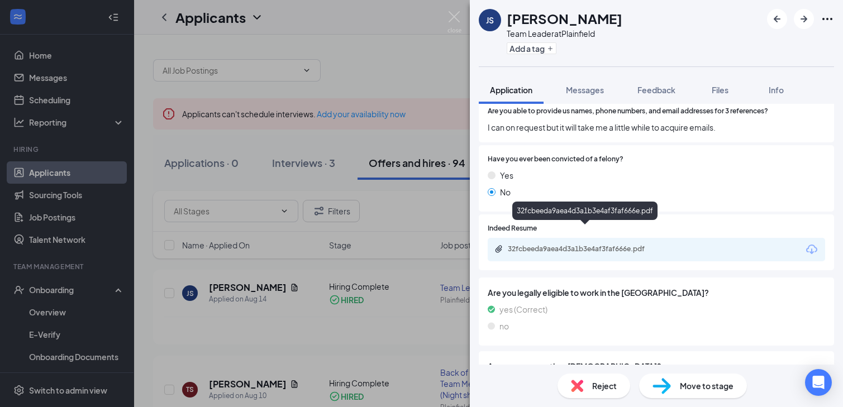
click at [599, 245] on div "32fcbeeda9aea4d3a1b3e4af3faf666e.pdf" at bounding box center [586, 249] width 156 height 9
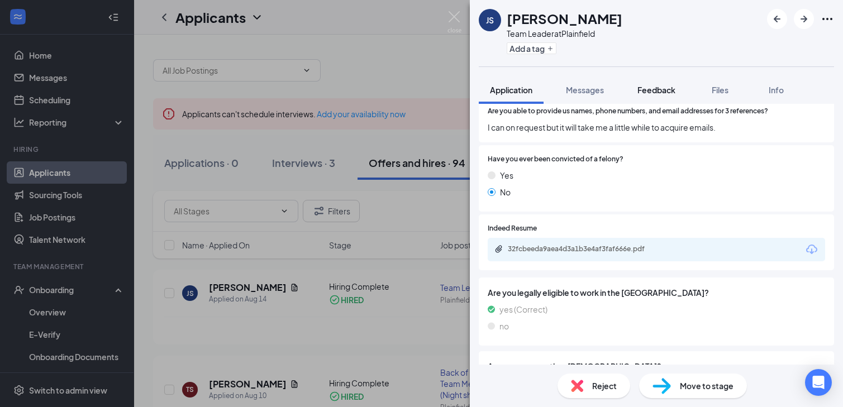
click at [643, 89] on span "Feedback" at bounding box center [657, 90] width 38 height 10
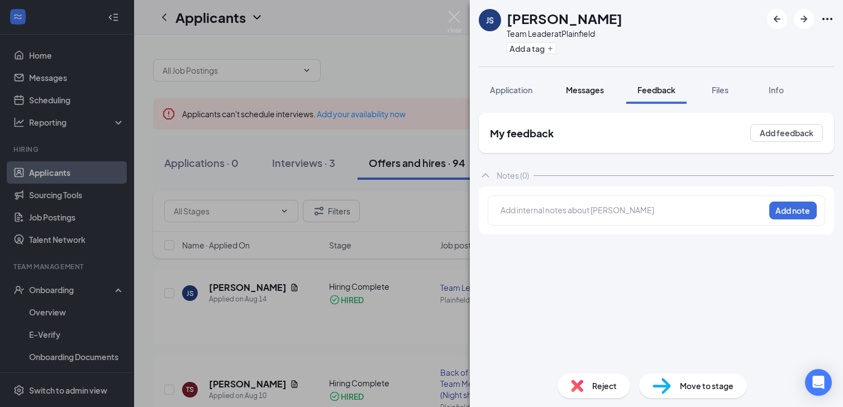
click at [597, 91] on span "Messages" at bounding box center [585, 90] width 38 height 10
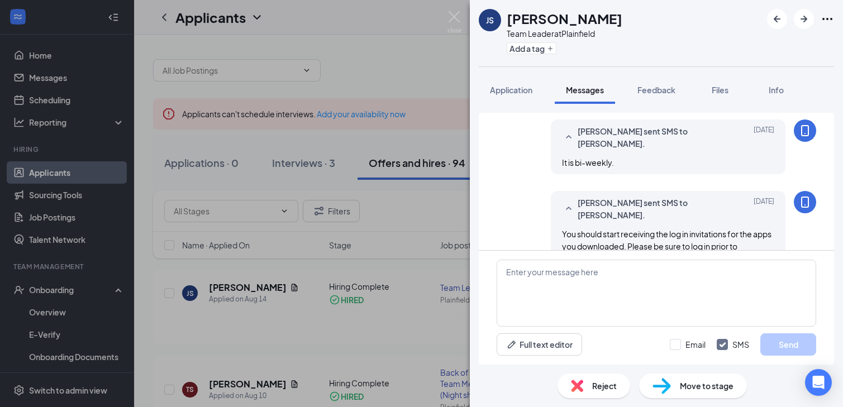
scroll to position [546, 0]
click at [508, 94] on span "Application" at bounding box center [511, 90] width 42 height 10
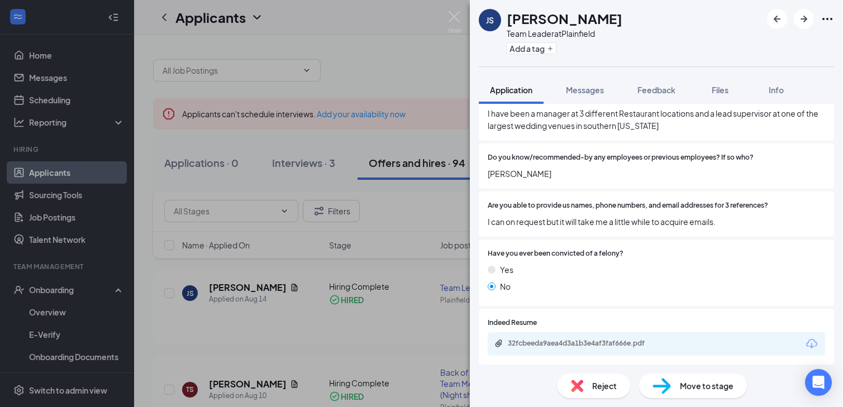
scroll to position [597, 0]
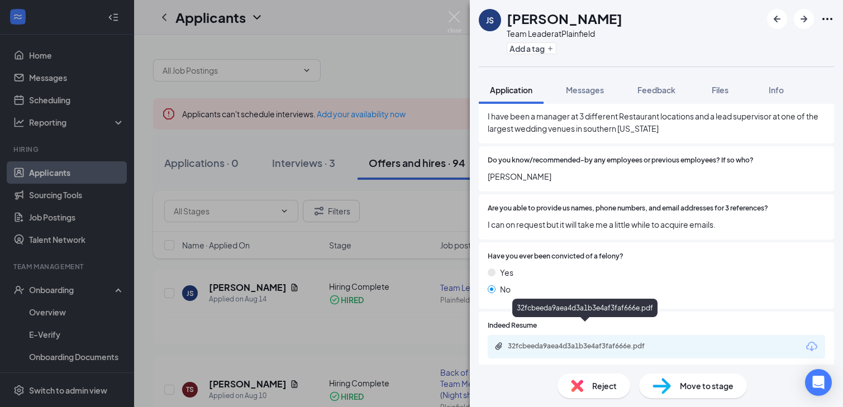
click at [563, 342] on div "32fcbeeda9aea4d3a1b3e4af3faf666e.pdf" at bounding box center [586, 346] width 156 height 9
